Goal: Purchase product/service

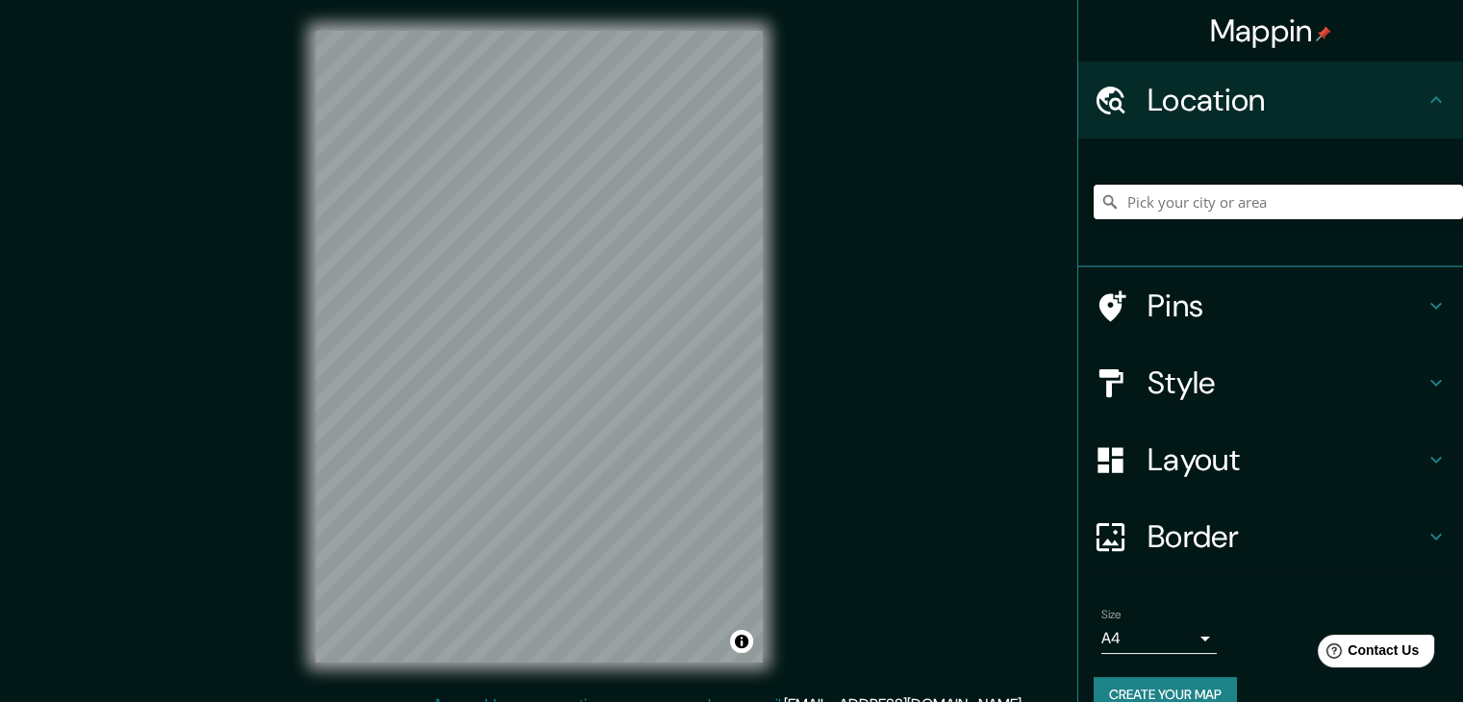
click at [1219, 204] on input "Pick your city or area" at bounding box center [1277, 202] width 369 height 35
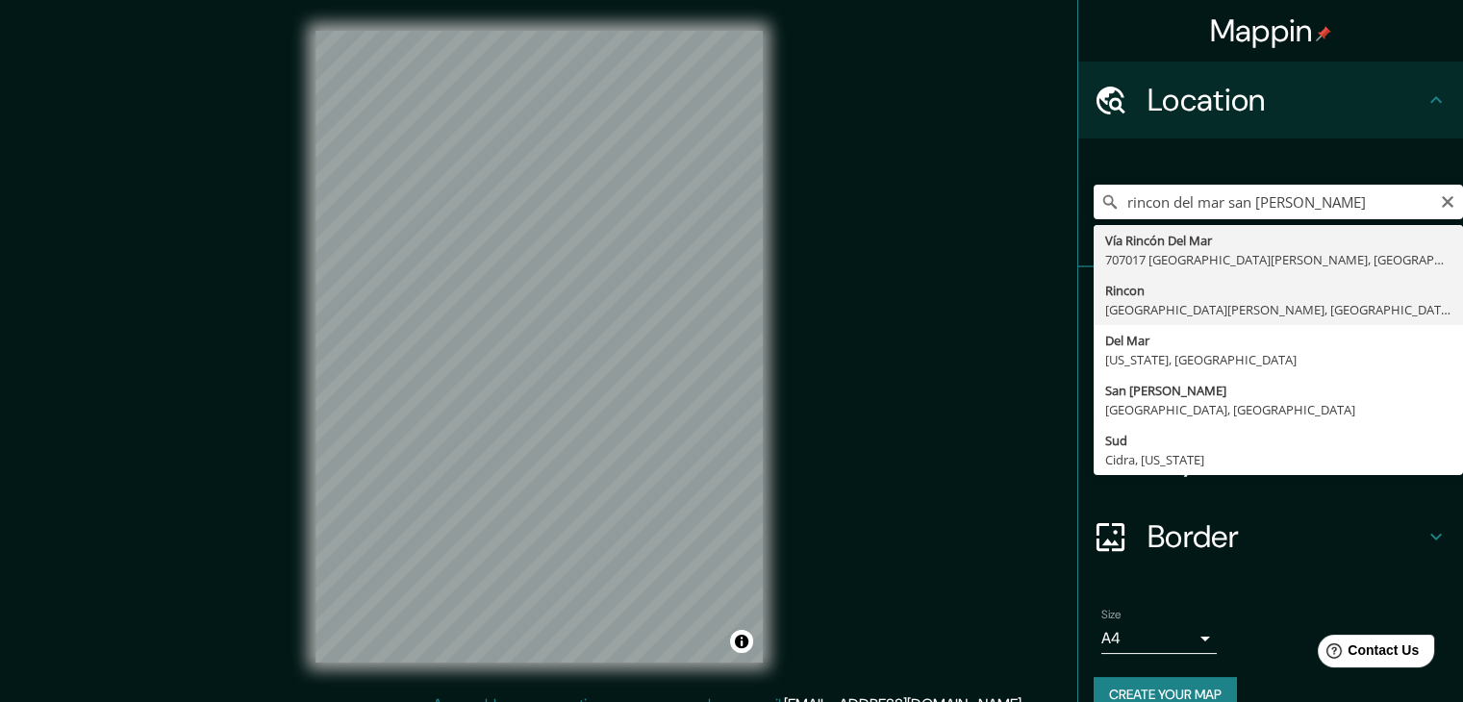
type input "Rincon, [GEOGRAPHIC_DATA][PERSON_NAME], [GEOGRAPHIC_DATA], [GEOGRAPHIC_DATA]"
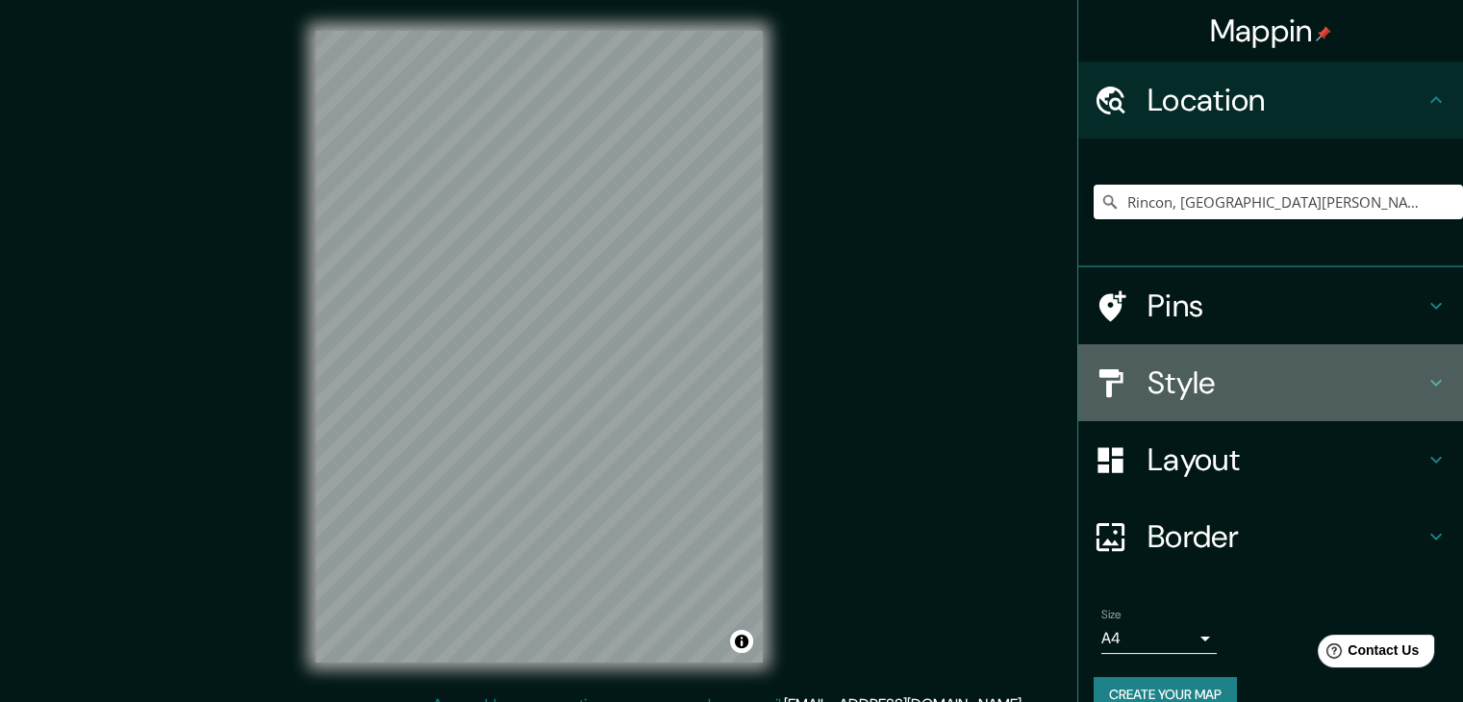
click at [1276, 370] on h4 "Style" at bounding box center [1285, 382] width 277 height 38
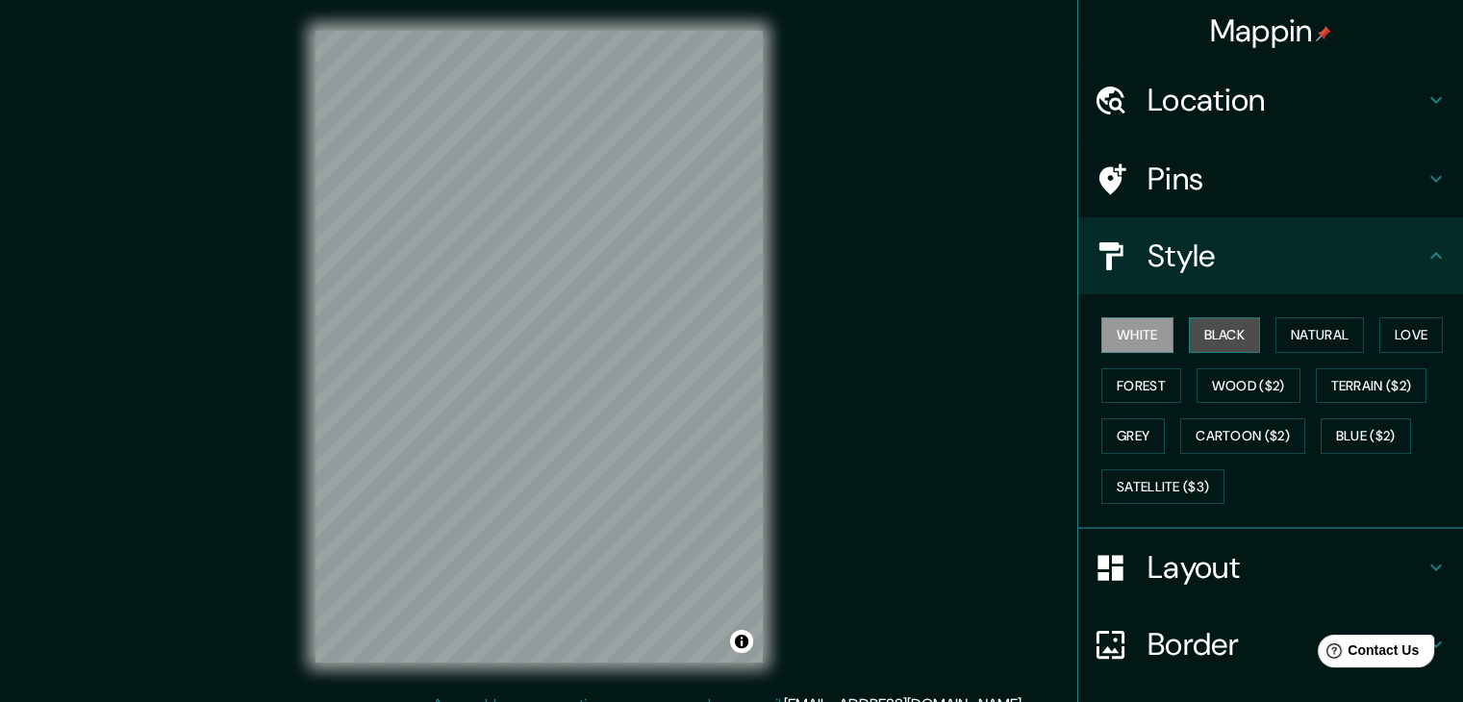
click at [1217, 336] on button "Black" at bounding box center [1225, 335] width 72 height 36
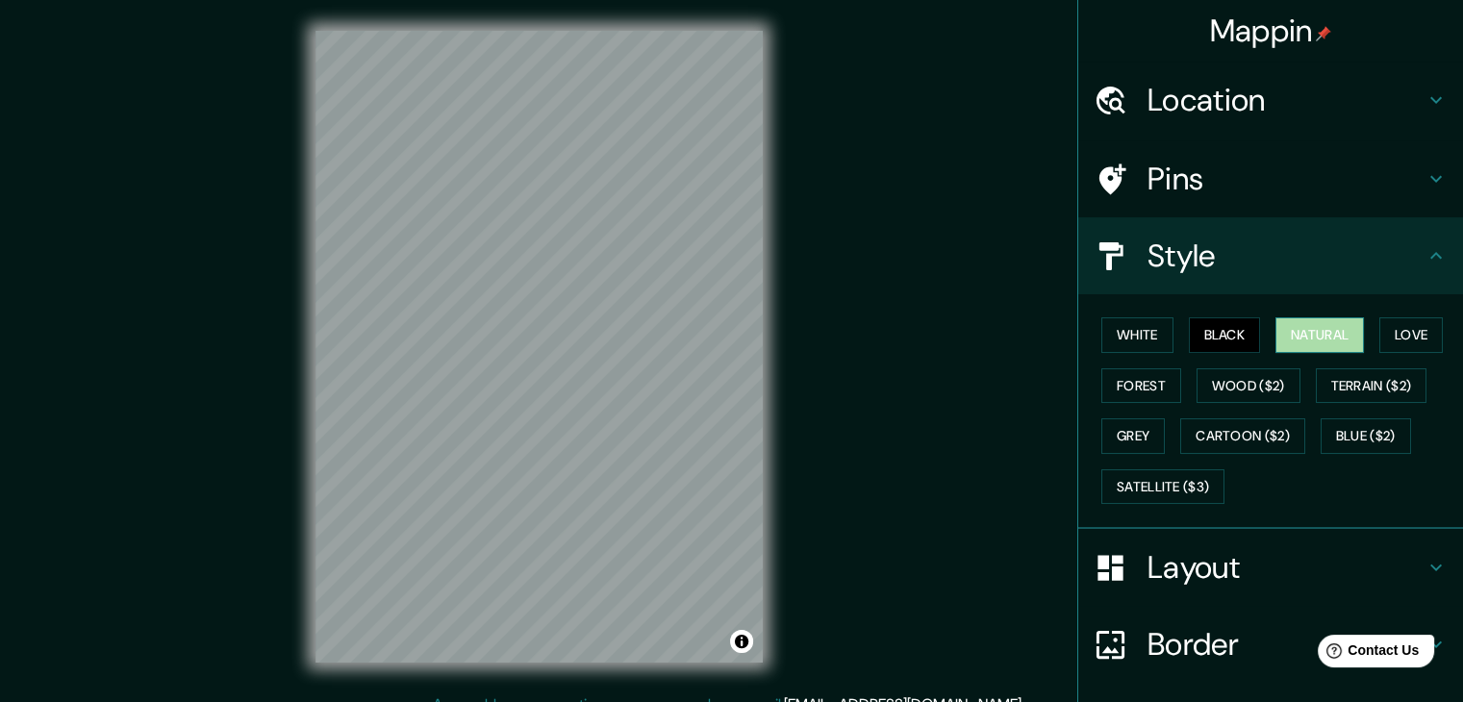
click at [1308, 347] on button "Natural" at bounding box center [1319, 335] width 88 height 36
click at [1417, 343] on button "Love" at bounding box center [1410, 335] width 63 height 36
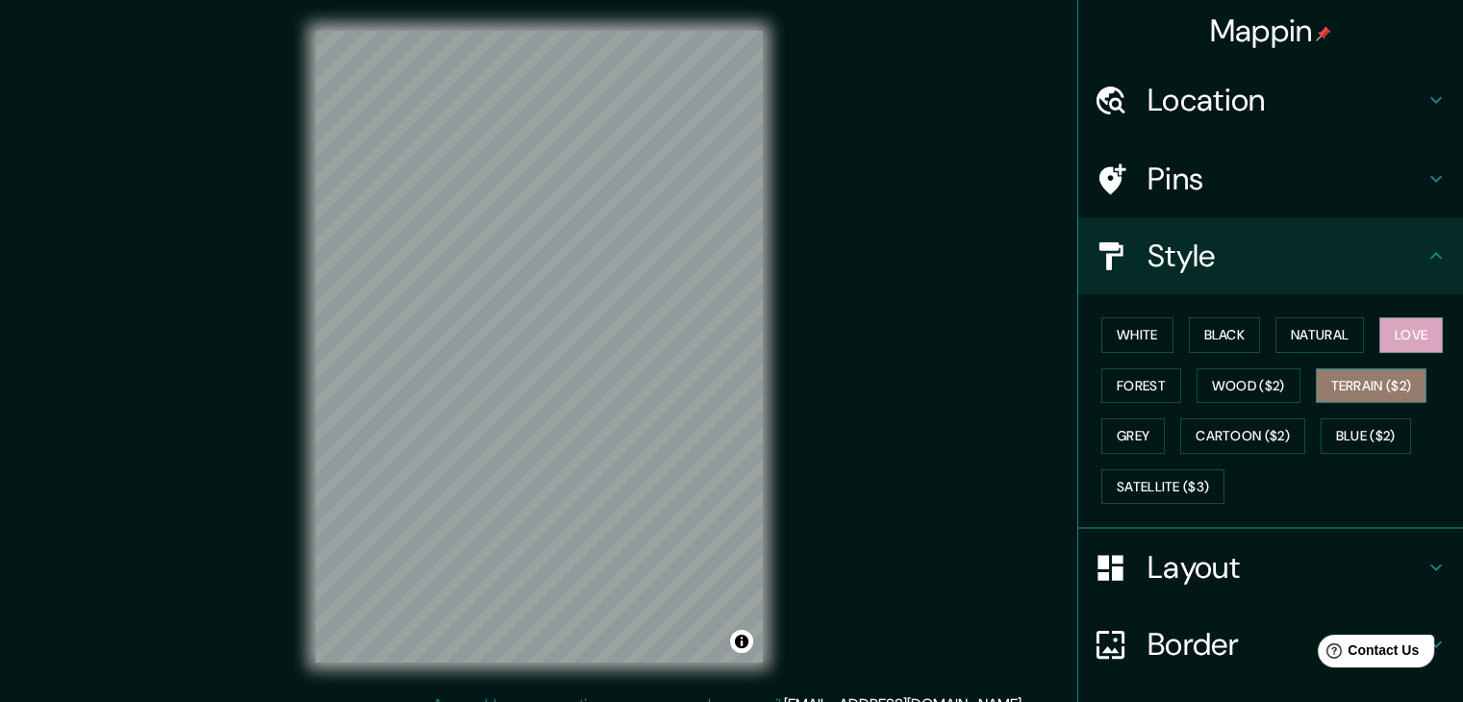
click at [1382, 386] on button "Terrain ($2)" at bounding box center [1371, 386] width 112 height 36
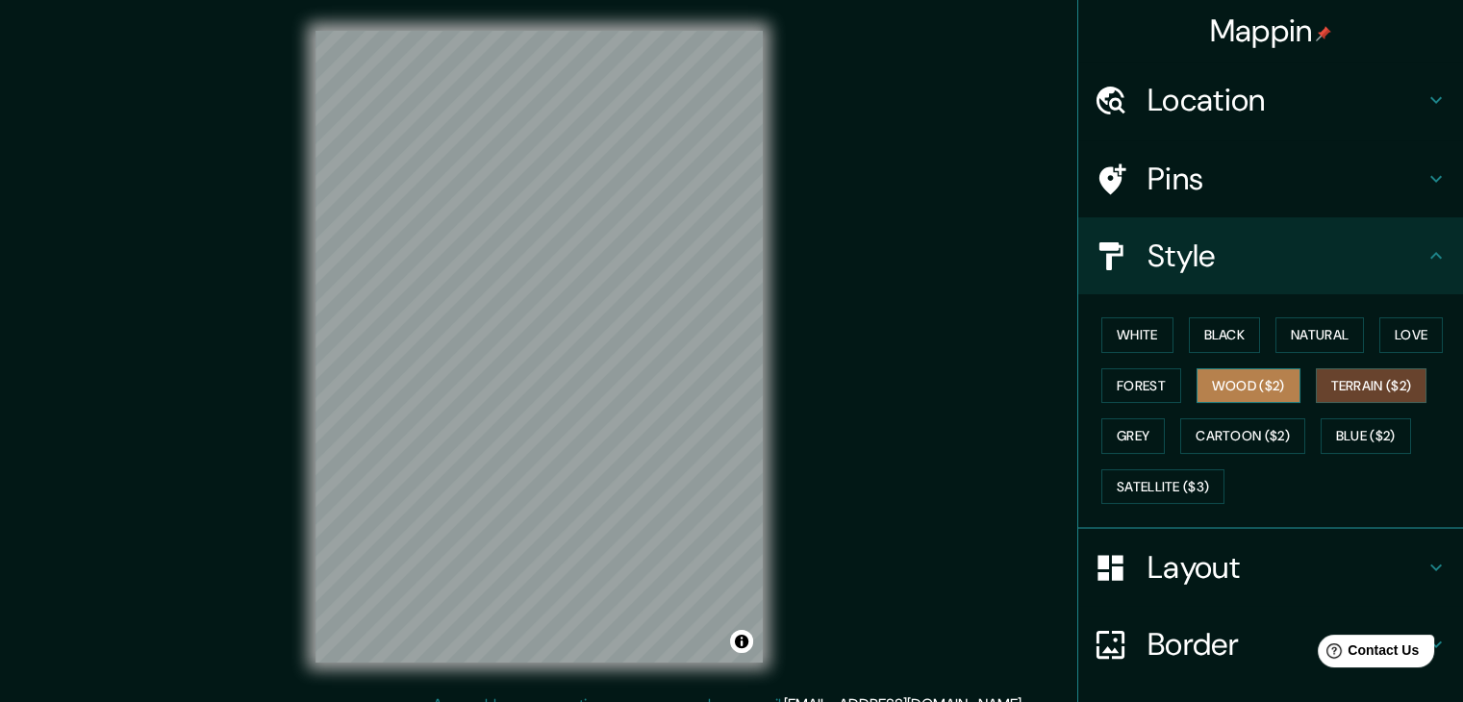
click at [1229, 377] on button "Wood ($2)" at bounding box center [1248, 386] width 104 height 36
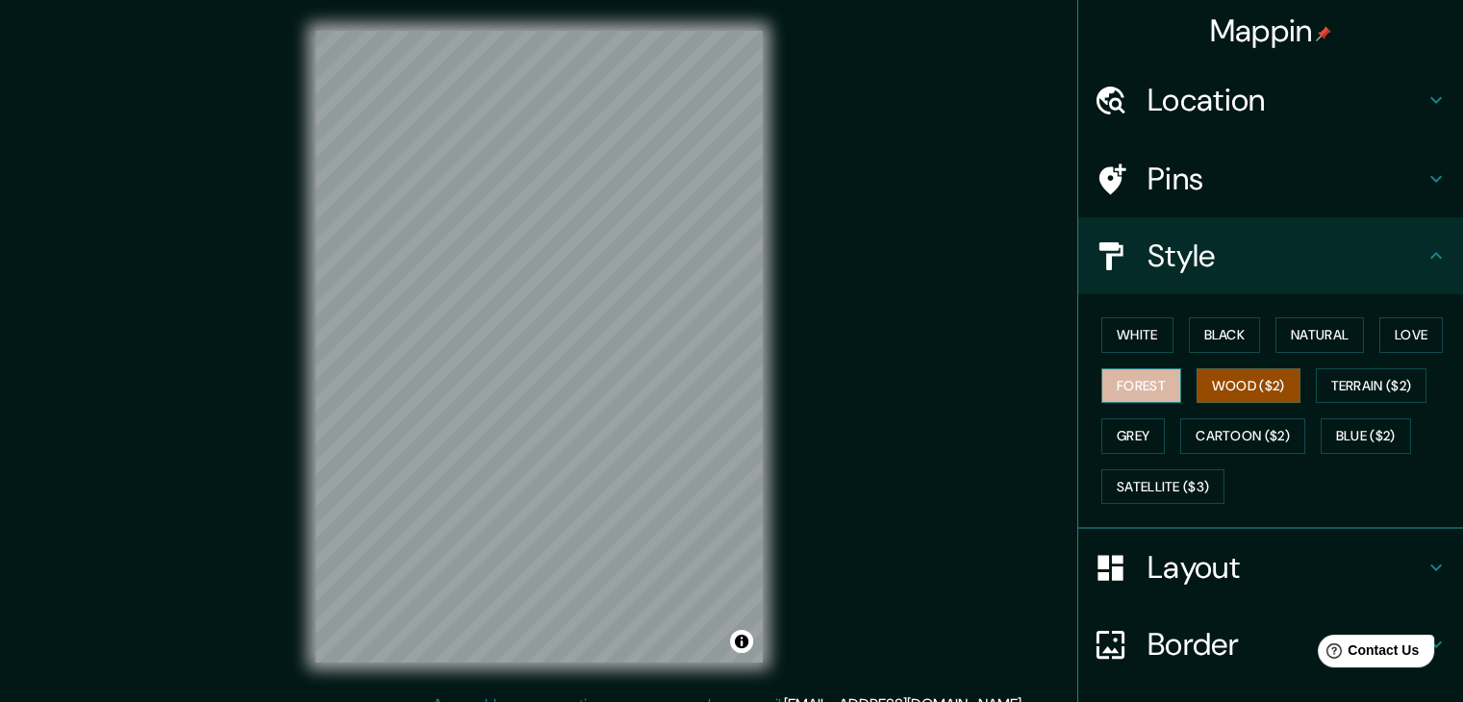
click at [1130, 372] on button "Forest" at bounding box center [1141, 386] width 80 height 36
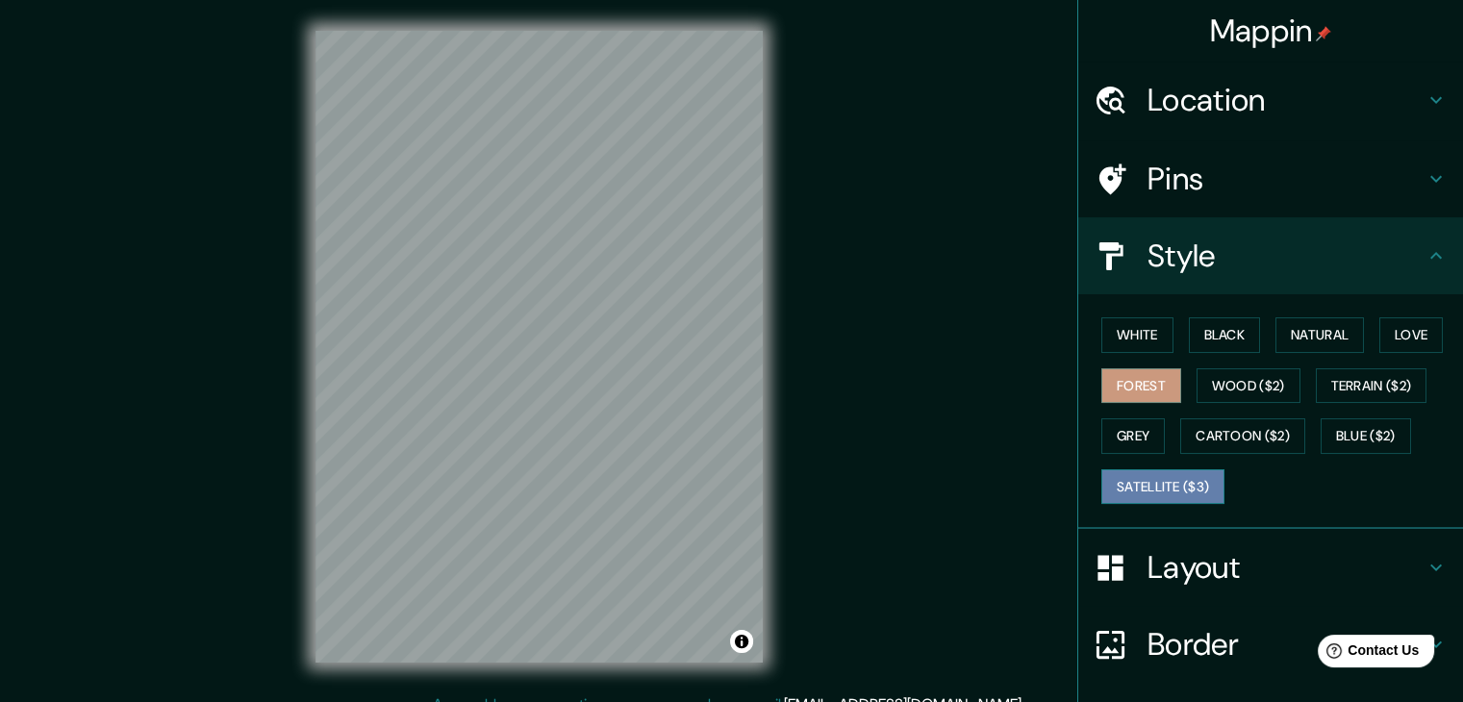
click at [1151, 487] on button "Satellite ($3)" at bounding box center [1162, 487] width 123 height 36
